Goal: Navigation & Orientation: Understand site structure

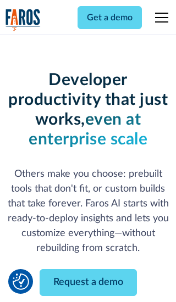
scroll to position [132, 0]
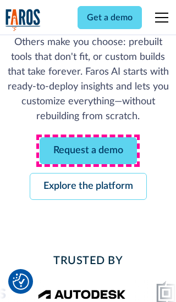
click at [88, 151] on link "Request a demo" at bounding box center [88, 150] width 97 height 27
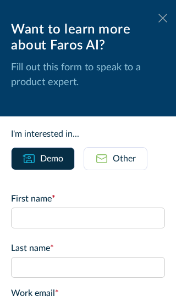
click at [163, 18] on icon at bounding box center [162, 18] width 9 height 8
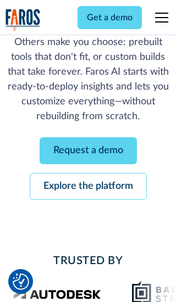
scroll to position [168, 0]
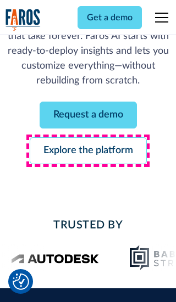
click at [88, 151] on link "Explore the platform" at bounding box center [88, 150] width 117 height 27
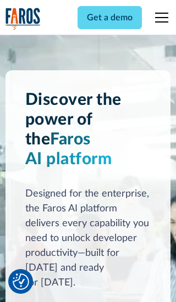
scroll to position [8255, 0]
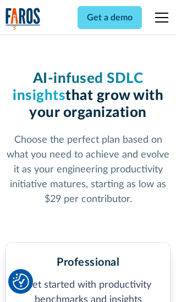
scroll to position [1703, 0]
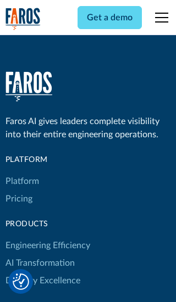
click at [21, 173] on link "Platform" at bounding box center [22, 182] width 34 height 18
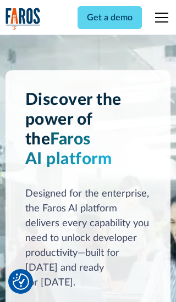
scroll to position [8608, 0]
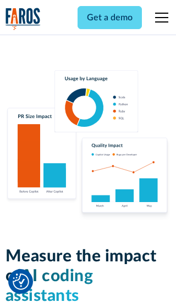
scroll to position [6794, 0]
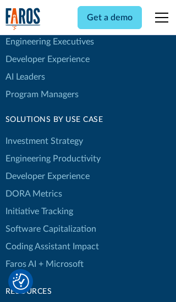
click at [33, 185] on link "DORA Metrics" at bounding box center [33, 194] width 57 height 18
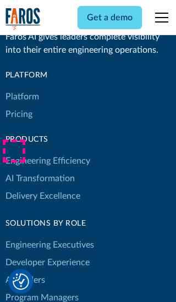
scroll to position [4812, 0]
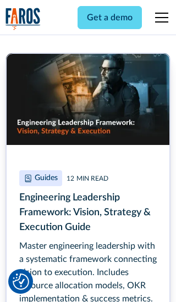
scroll to position [4971, 0]
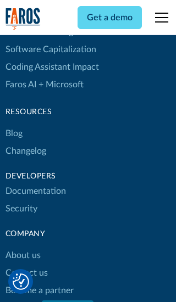
click at [25, 151] on link "Changelog" at bounding box center [25, 151] width 41 height 18
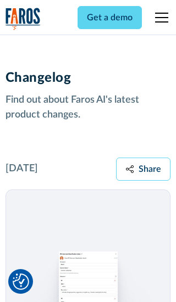
scroll to position [13275, 0]
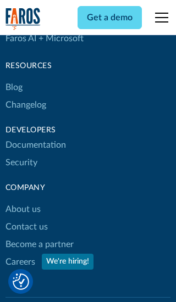
click at [23, 201] on link "About us" at bounding box center [22, 210] width 35 height 18
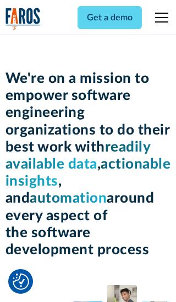
scroll to position [3790, 0]
